Goal: Task Accomplishment & Management: Manage account settings

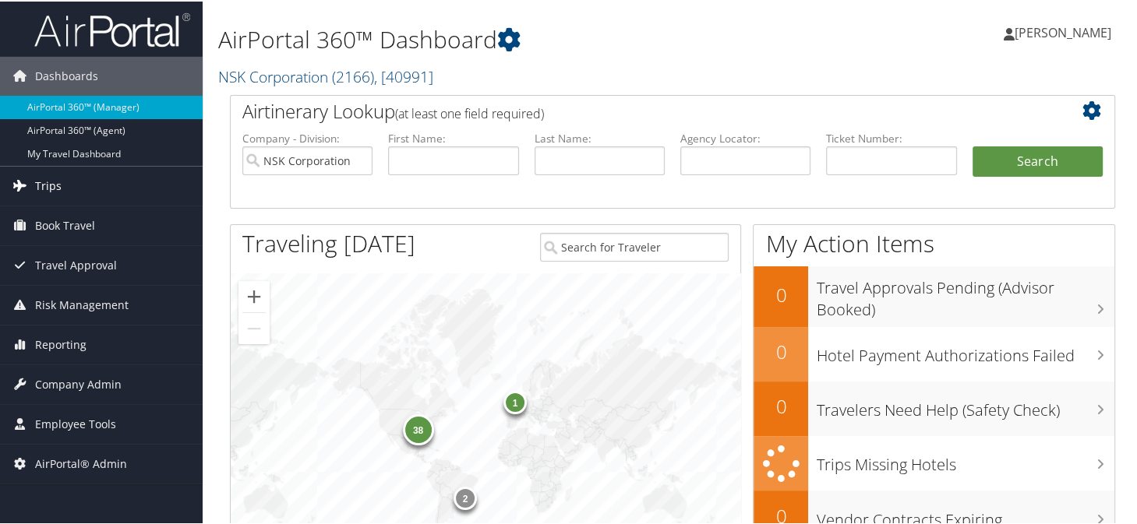
click at [52, 182] on span "Trips" at bounding box center [48, 184] width 26 height 39
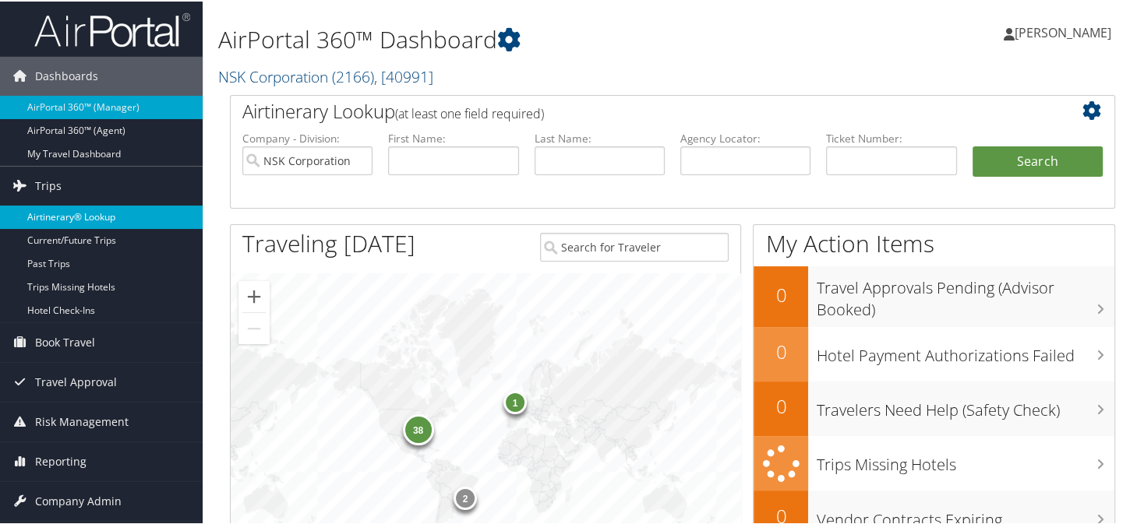
click at [63, 211] on link "Airtinerary® Lookup" at bounding box center [101, 215] width 203 height 23
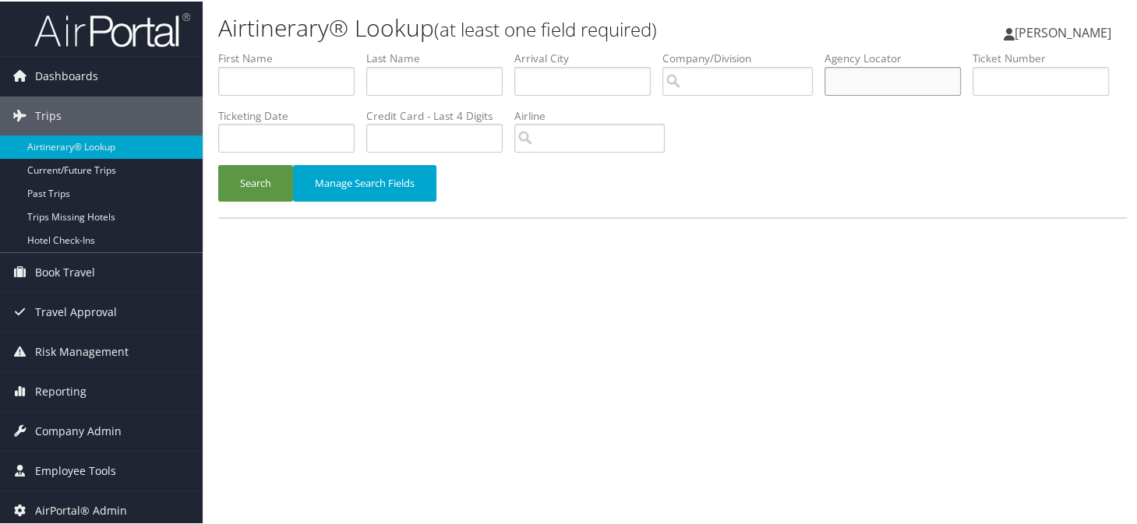
click at [875, 82] on input "text" at bounding box center [892, 79] width 136 height 29
type input "NIHQLD"
click at [218, 164] on button "Search" at bounding box center [255, 182] width 75 height 37
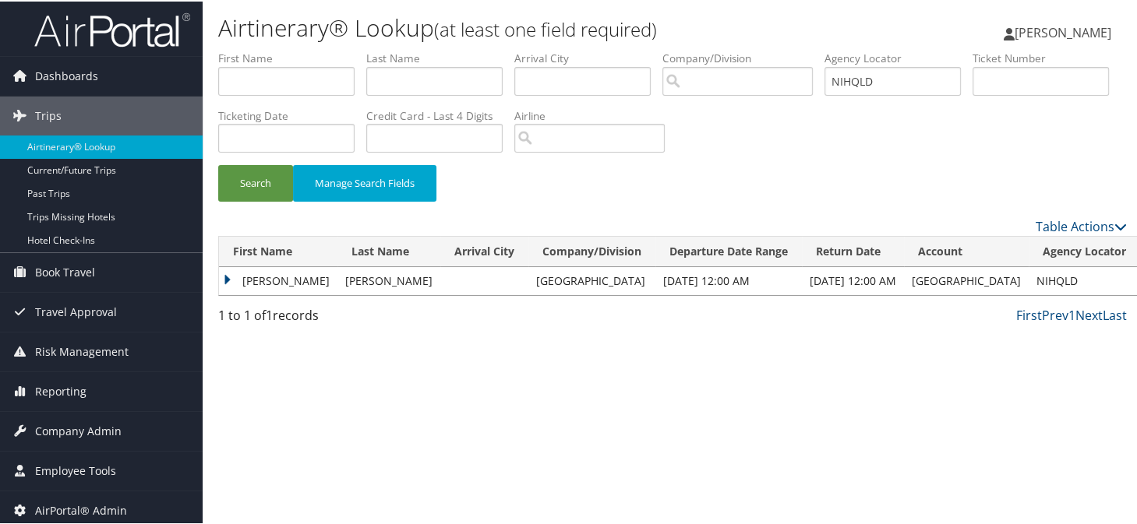
click at [226, 277] on td "Jessica" at bounding box center [278, 280] width 118 height 28
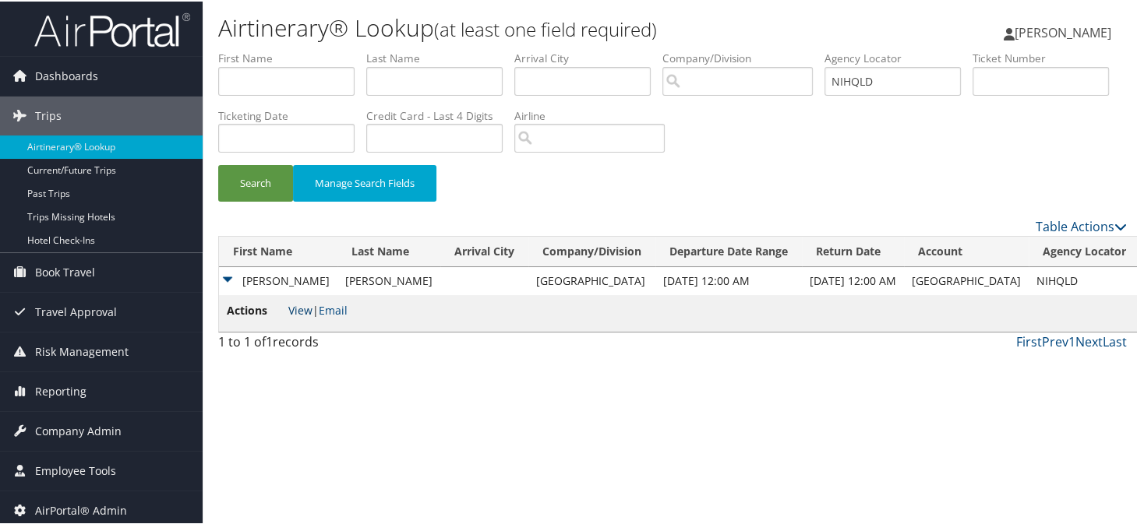
click at [298, 311] on link "View" at bounding box center [300, 309] width 24 height 15
click at [80, 429] on span "Company Admin" at bounding box center [78, 430] width 86 height 39
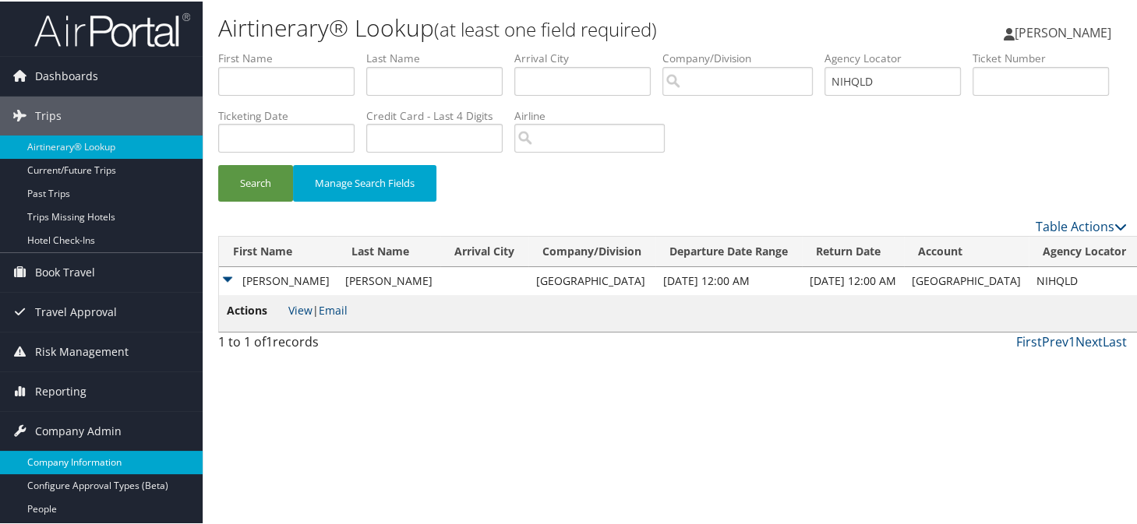
click at [75, 455] on link "Company Information" at bounding box center [101, 461] width 203 height 23
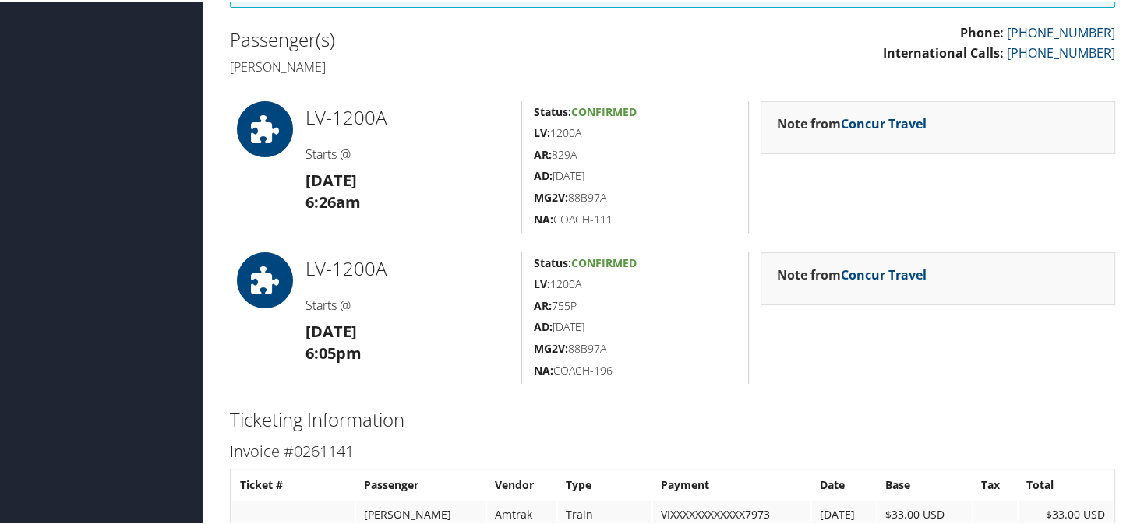
scroll to position [390, 0]
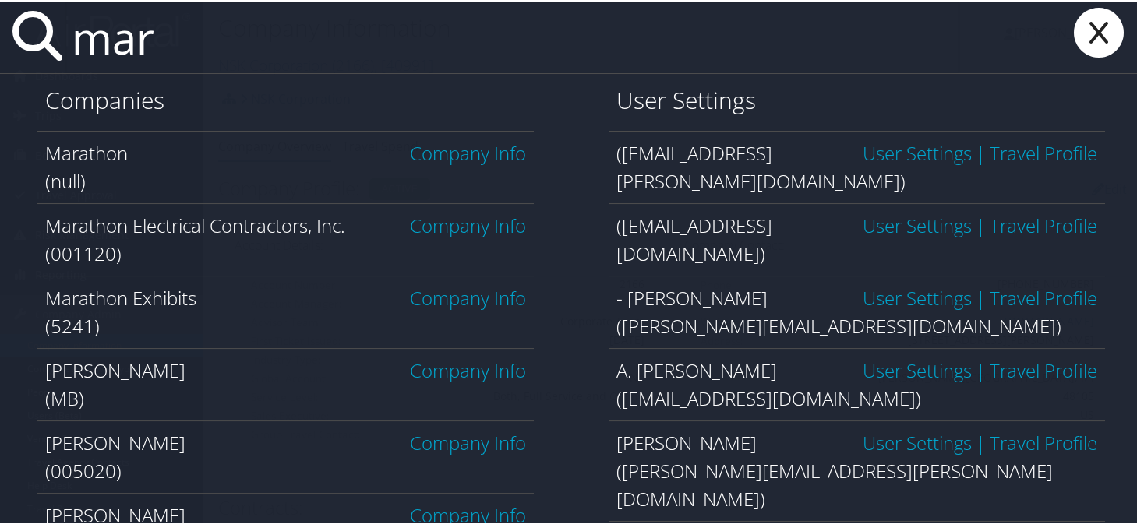
click at [189, 36] on input "mar" at bounding box center [512, 36] width 894 height 72
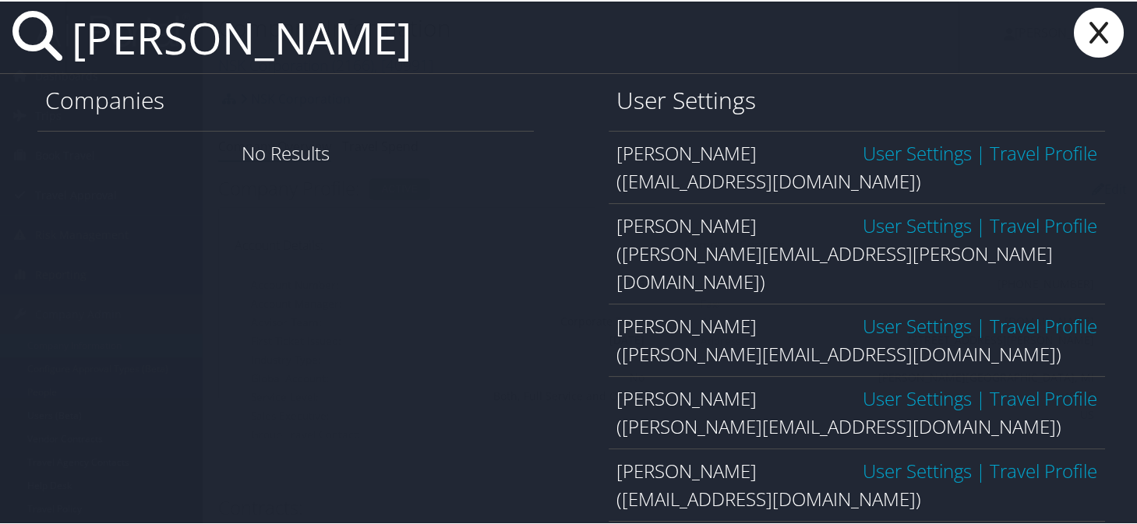
type input "marisa gylling"
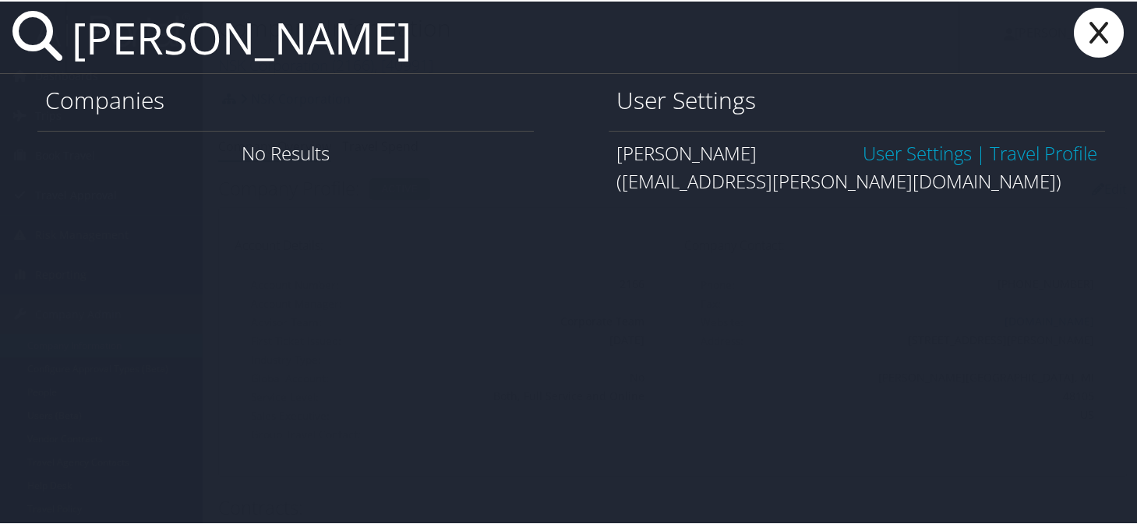
click at [910, 136] on div "Marisa Gylling User Settings | Travel Profile (mgylling@adams.edu)" at bounding box center [857, 165] width 496 height 72
click at [909, 143] on link "User Settings" at bounding box center [917, 152] width 109 height 26
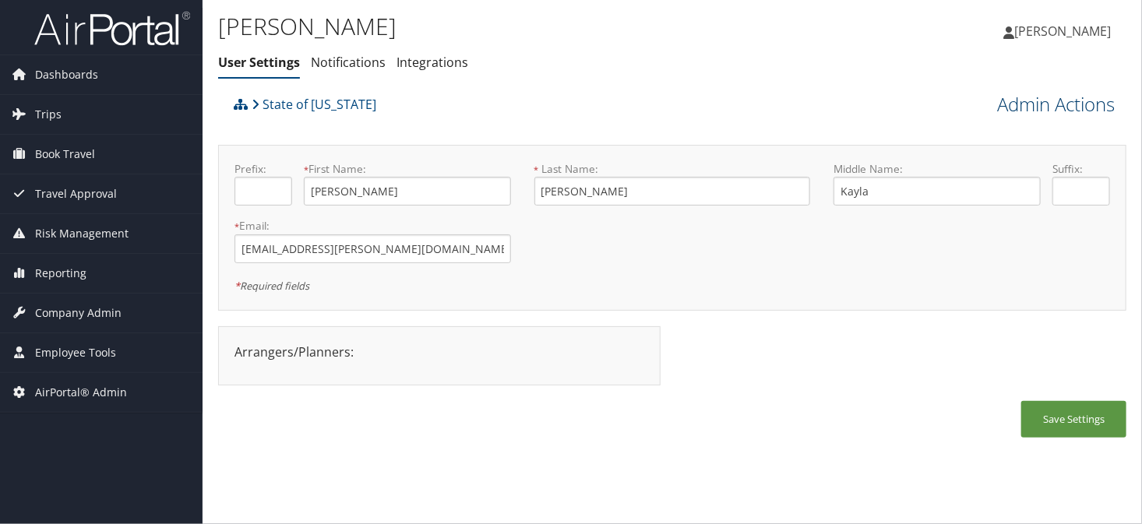
click at [1034, 101] on link "Admin Actions" at bounding box center [1056, 104] width 118 height 26
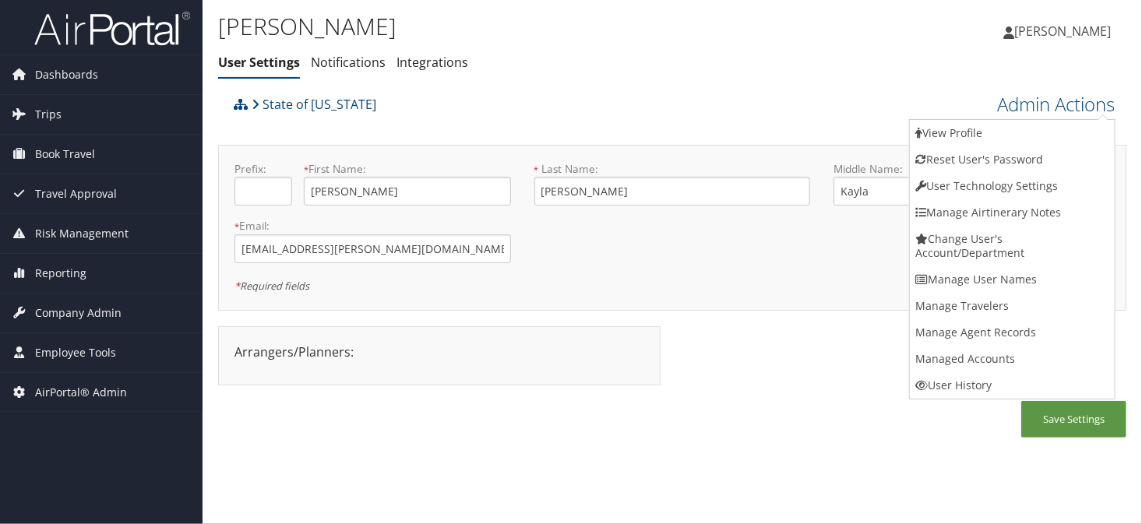
click at [585, 457] on div "Marisa Gylling User Settings Notifications Integrations User Settings Notificat…" at bounding box center [673, 262] width 940 height 524
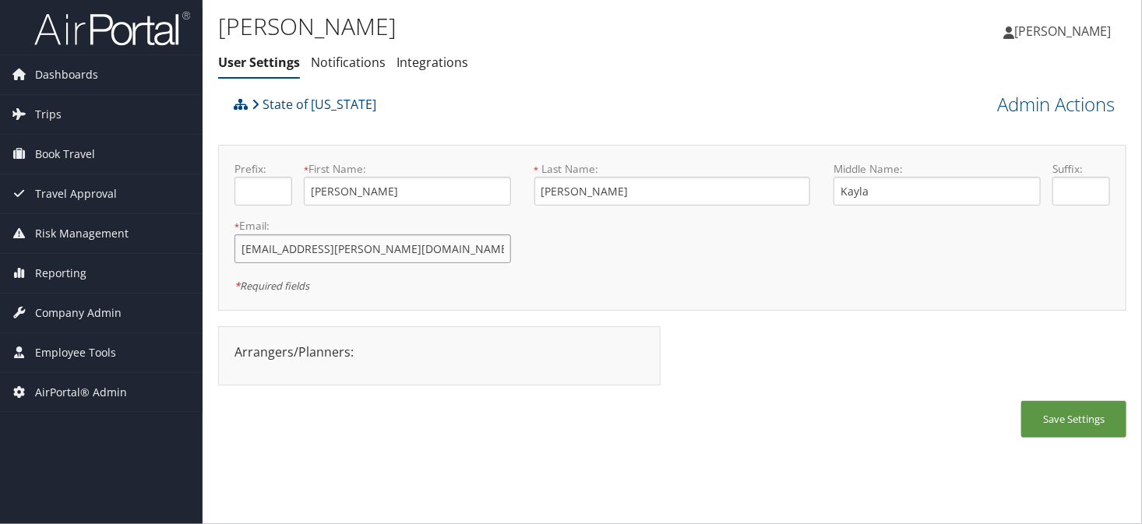
drag, startPoint x: 369, startPoint y: 245, endPoint x: 236, endPoint y: 245, distance: 133.2
click at [236, 245] on input "mgylling@adams.edu" at bounding box center [373, 249] width 277 height 29
click at [1032, 105] on link "Admin Actions" at bounding box center [1056, 104] width 118 height 26
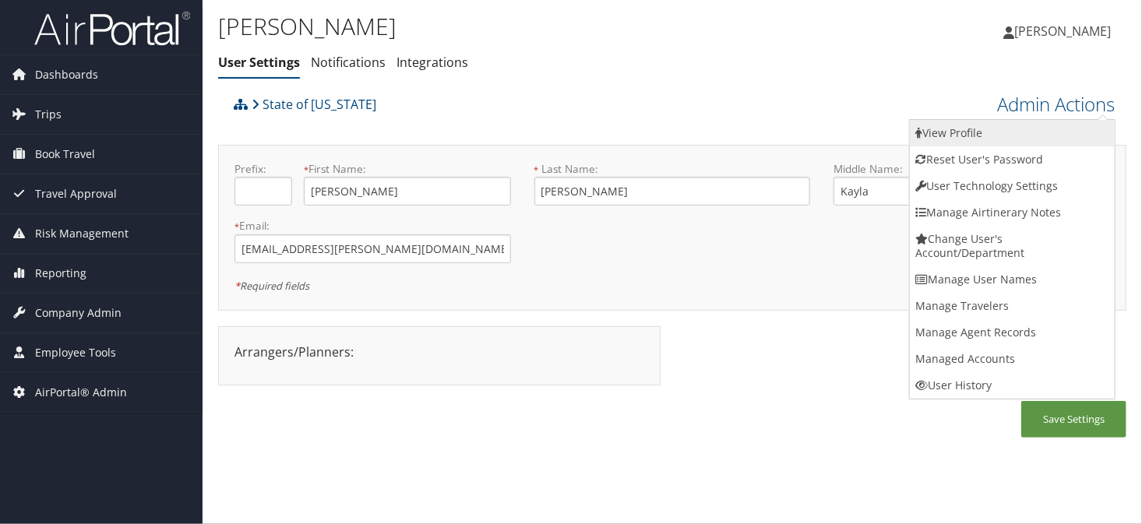
click at [944, 131] on link "View Profile" at bounding box center [1012, 133] width 205 height 26
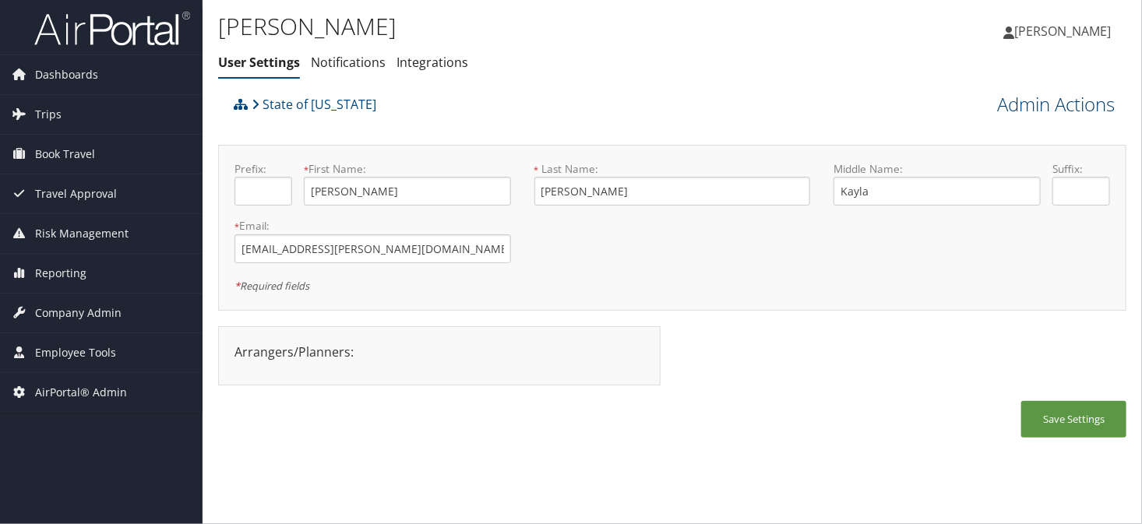
click at [1003, 114] on link "Admin Actions" at bounding box center [1056, 104] width 118 height 26
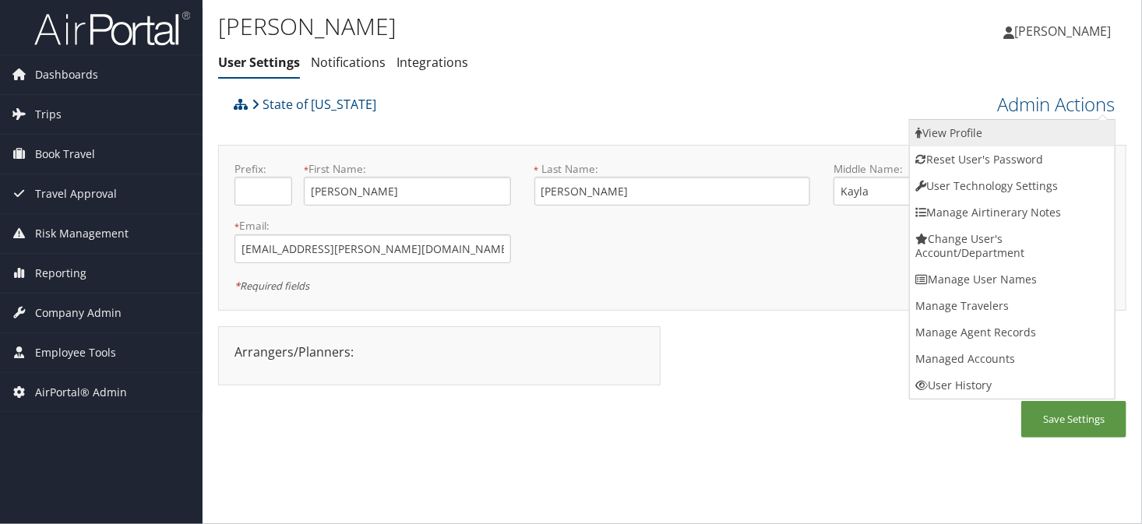
click at [970, 125] on link "View Profile" at bounding box center [1012, 133] width 205 height 26
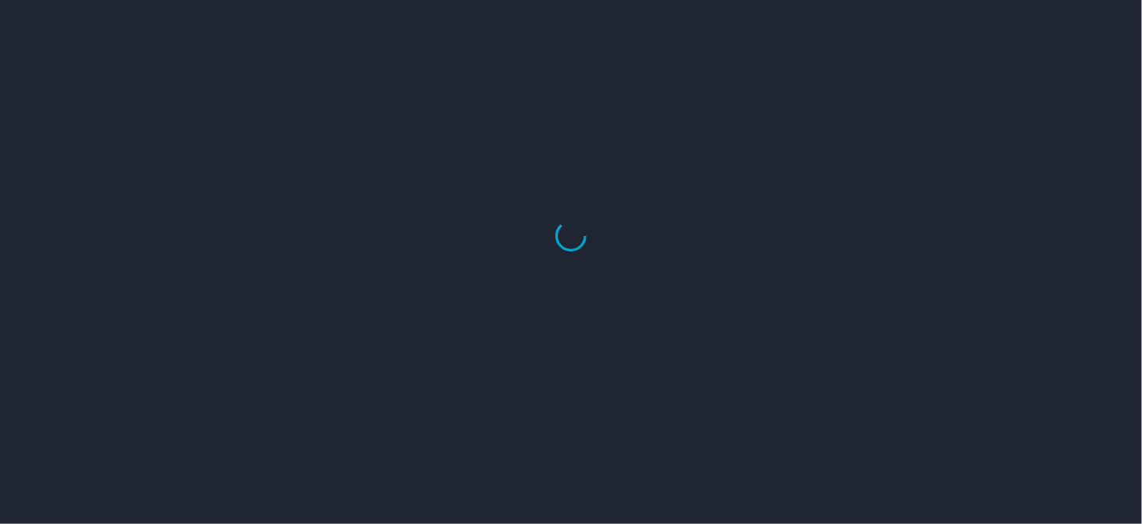
select select "US"
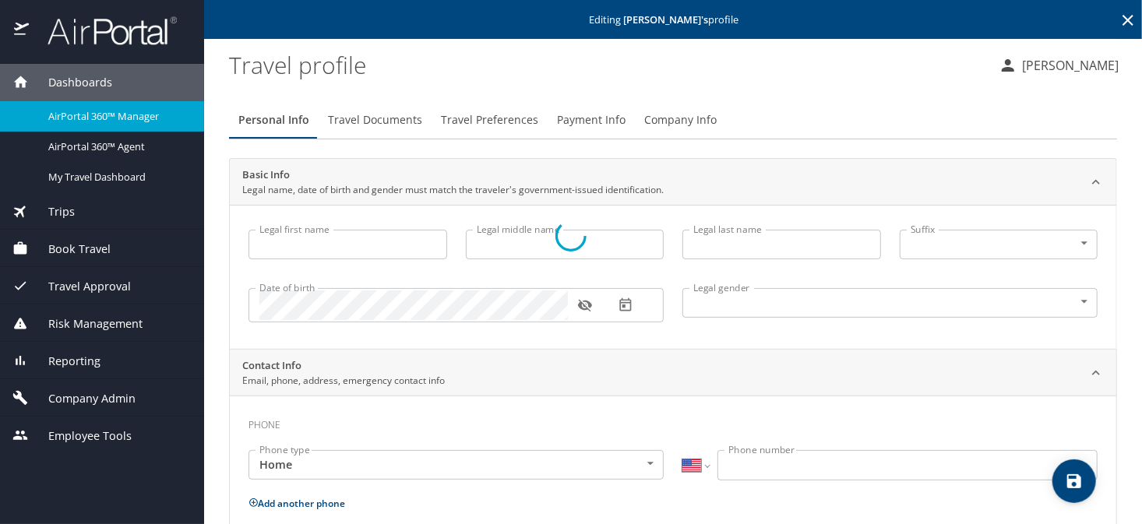
type input "[PERSON_NAME]"
type input "Kayla"
type input "[PERSON_NAME]"
type input "[DEMOGRAPHIC_DATA]"
select select "US"
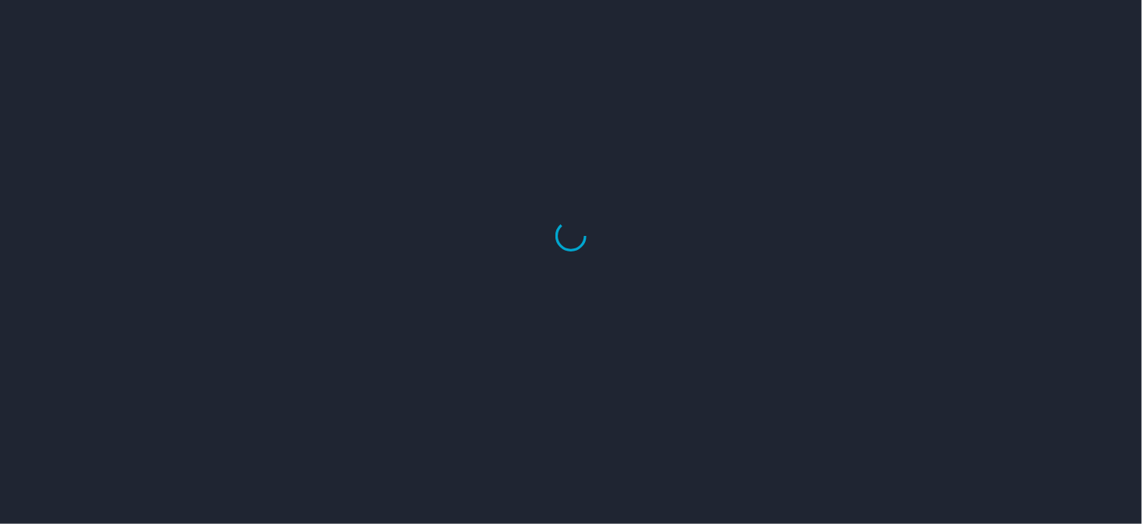
select select "US"
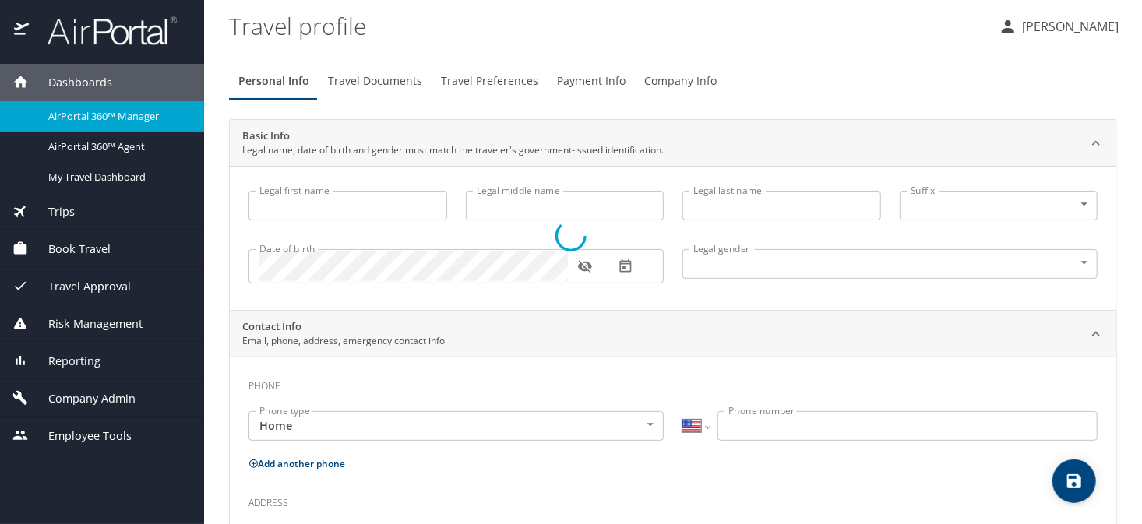
type input "[PERSON_NAME]"
type input "Kayla"
type input "[PERSON_NAME]"
type input "[DEMOGRAPHIC_DATA]"
select select "US"
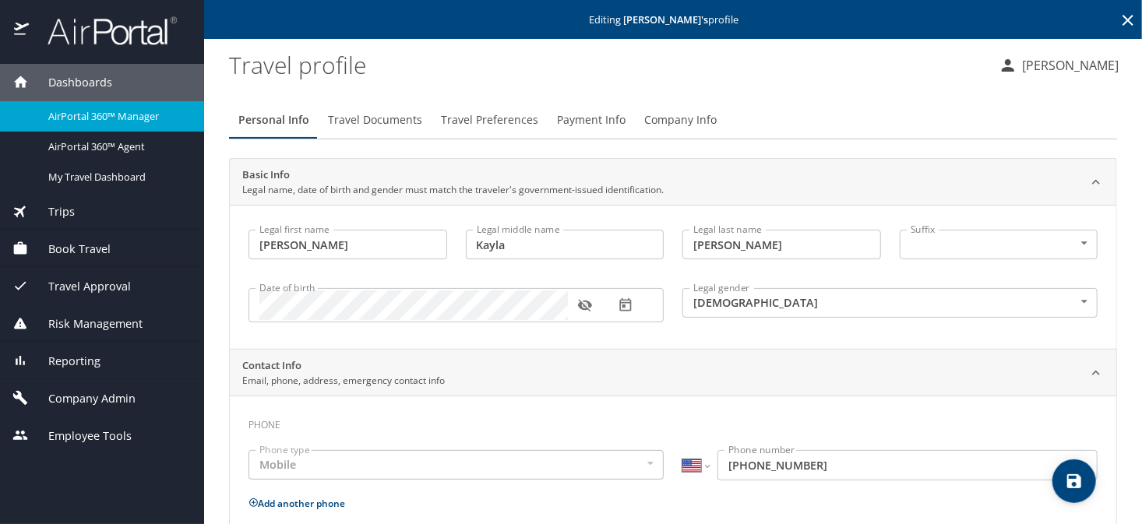
click at [374, 118] on span "Travel Documents" at bounding box center [375, 120] width 94 height 19
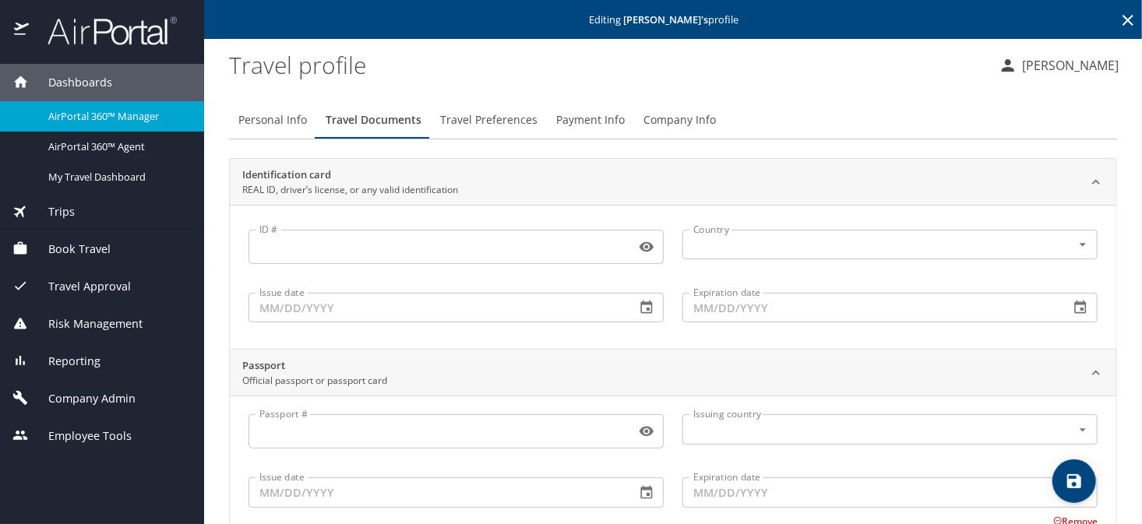
click at [480, 121] on span "Travel Preferences" at bounding box center [488, 120] width 97 height 19
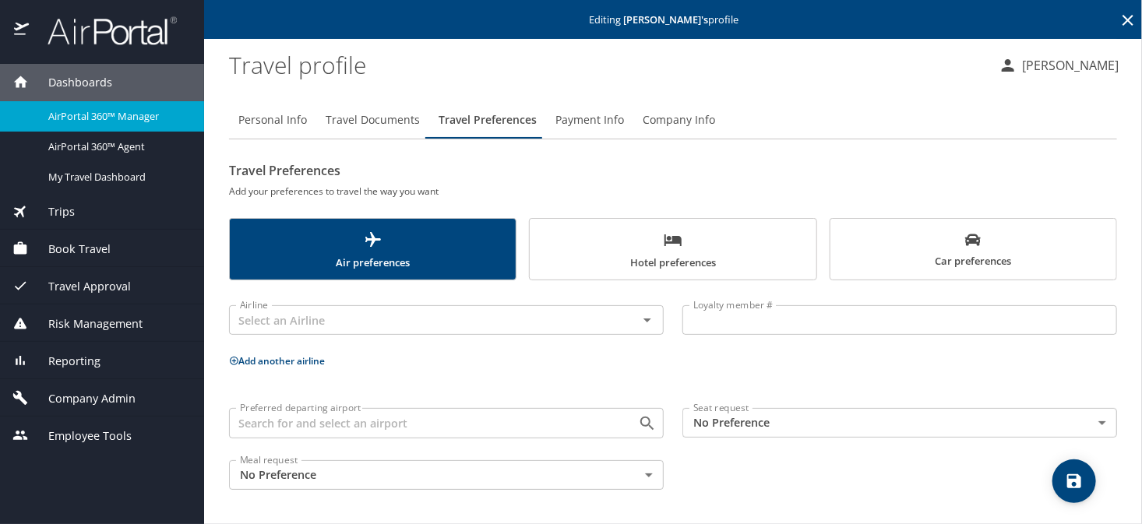
click at [593, 121] on span "Payment Info" at bounding box center [590, 120] width 69 height 19
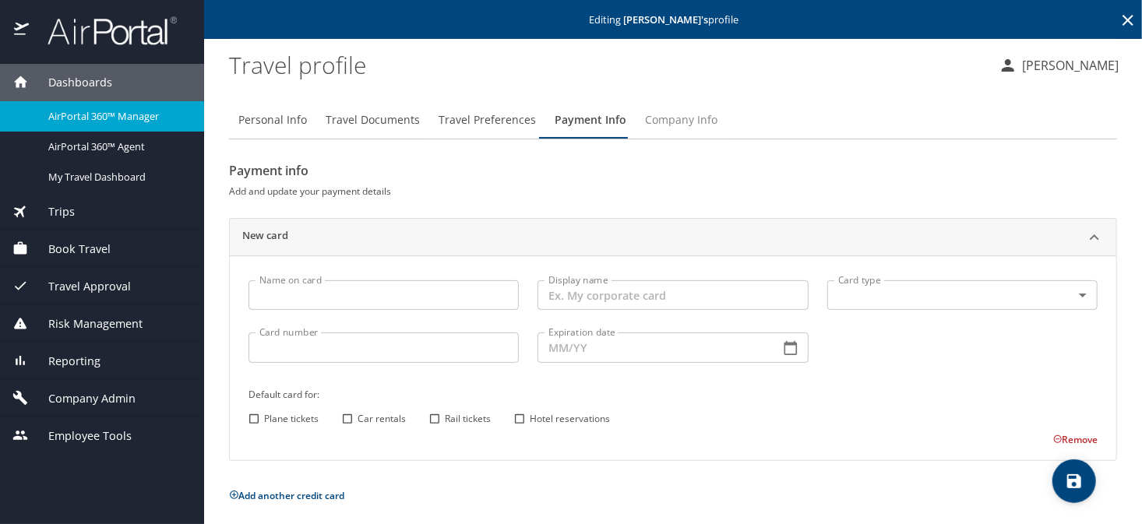
click at [669, 124] on span "Company Info" at bounding box center [681, 120] width 72 height 19
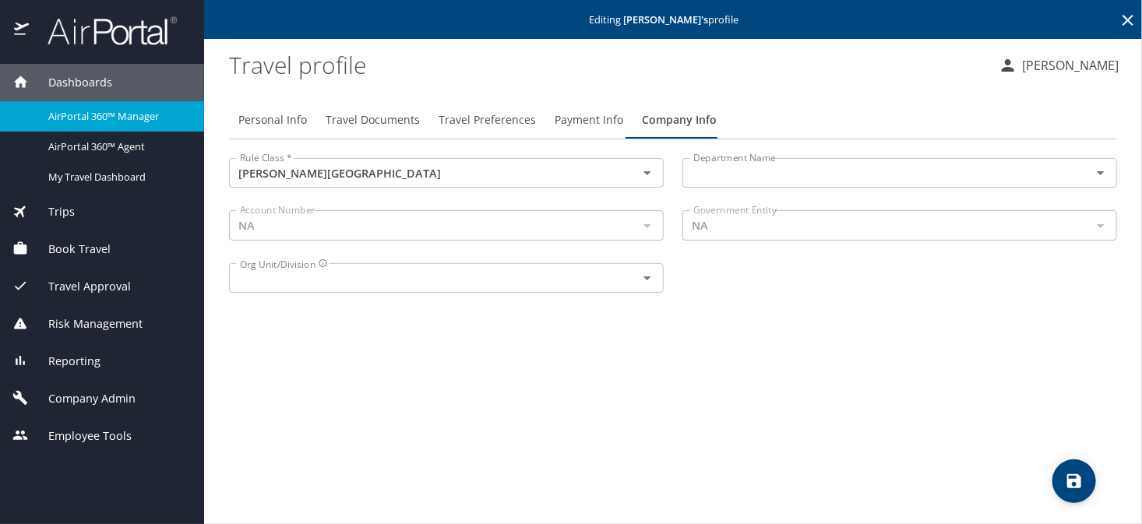
click at [1067, 486] on icon "save" at bounding box center [1074, 481] width 19 height 19
